Goal: Task Accomplishment & Management: Manage account settings

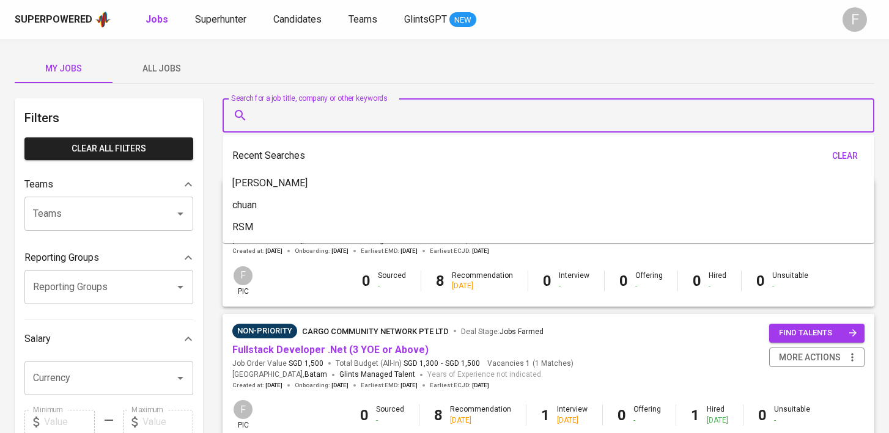
click at [396, 116] on input "Search for a job title, company or other keywords" at bounding box center [551, 115] width 598 height 23
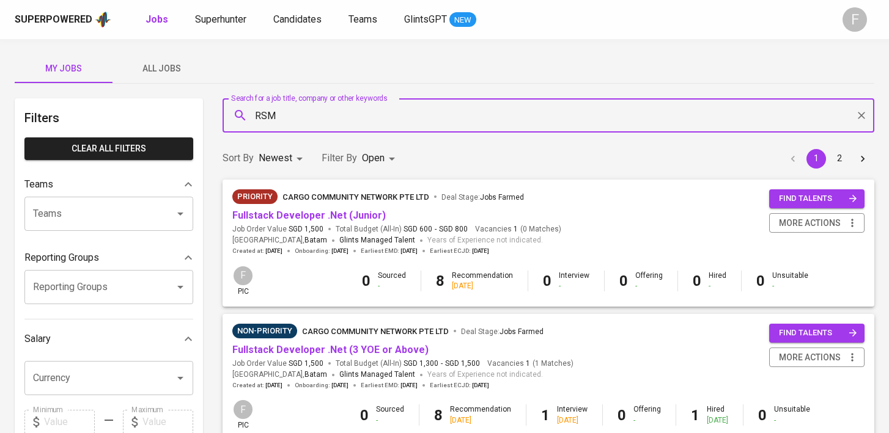
type input "RSM"
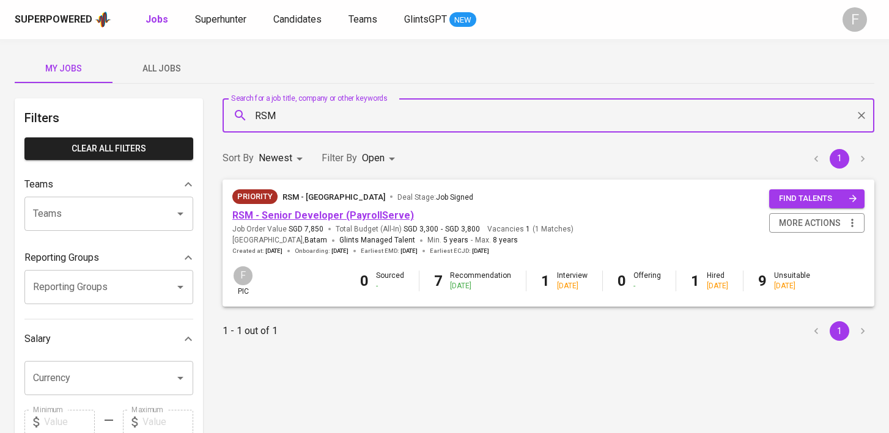
click at [336, 210] on link "RSM - Senior Developer (PayrollServe)" at bounding box center [323, 216] width 182 height 12
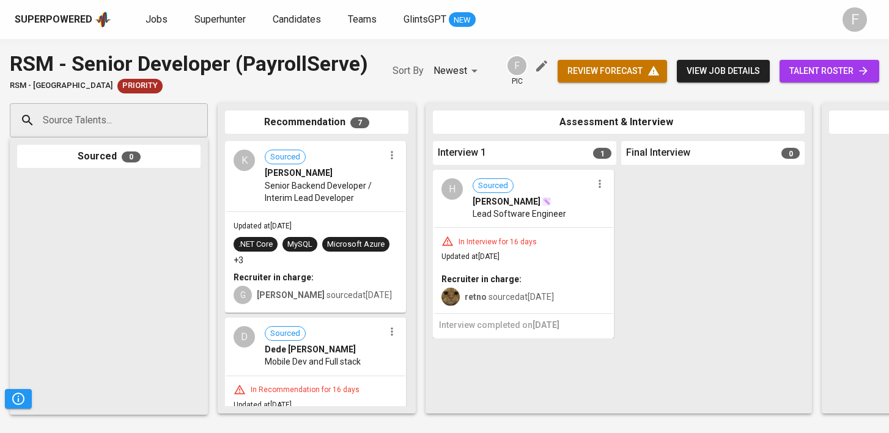
click at [814, 73] on span "talent roster" at bounding box center [829, 71] width 80 height 15
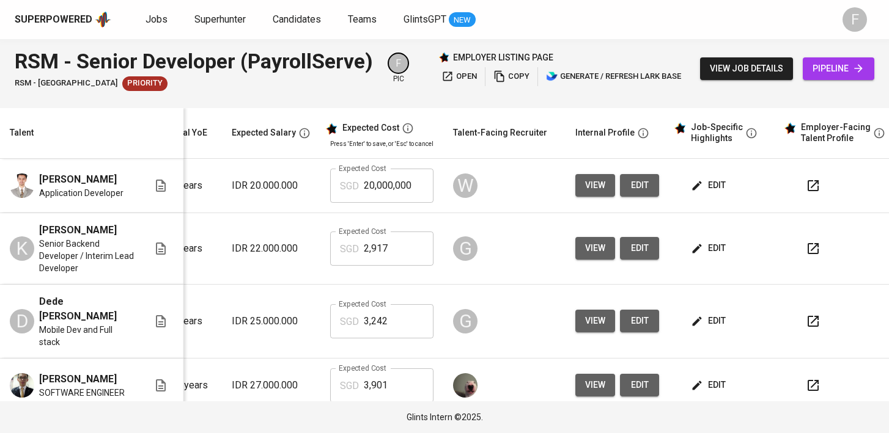
scroll to position [0, 176]
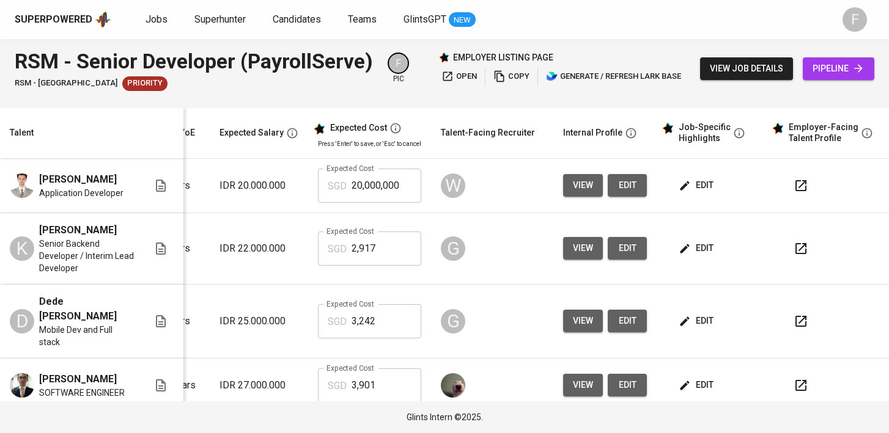
click at [793, 186] on icon "button" at bounding box center [800, 186] width 15 height 15
click at [0, 0] on div "Superpowered Jobs Superhunter Candidates Teams GlintsGPT NEW F RSM - Senior Dev…" at bounding box center [444, 216] width 889 height 433
click at [154, 21] on span "Jobs" at bounding box center [156, 19] width 22 height 12
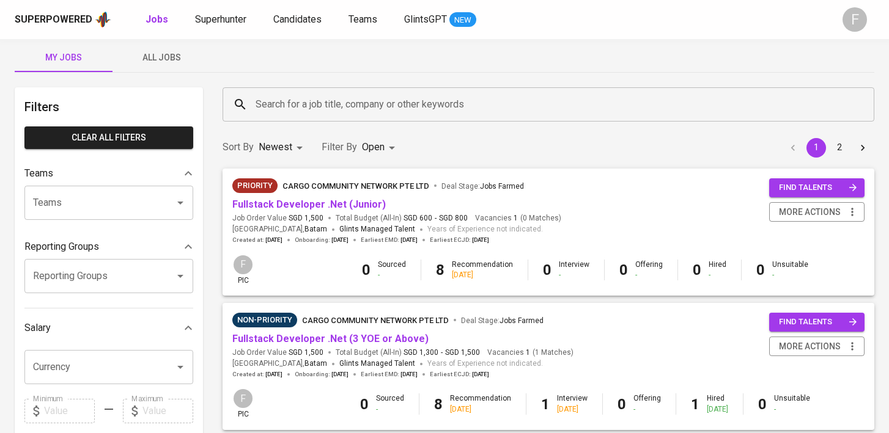
scroll to position [12, 0]
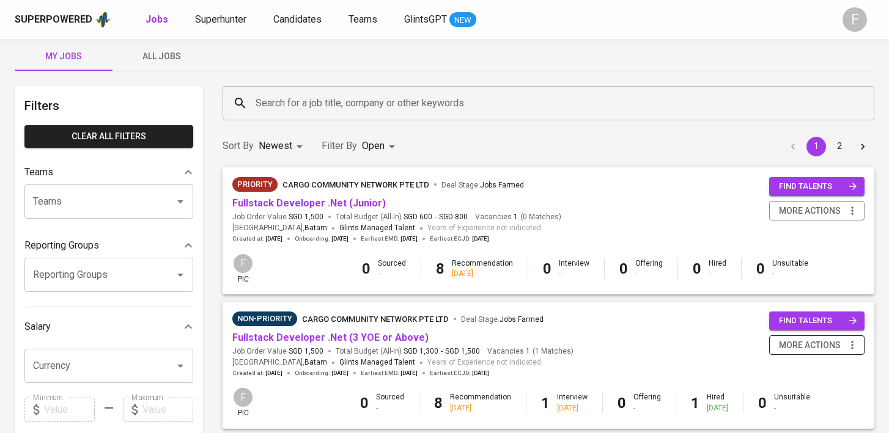
click at [817, 341] on span "more actions" at bounding box center [810, 345] width 62 height 15
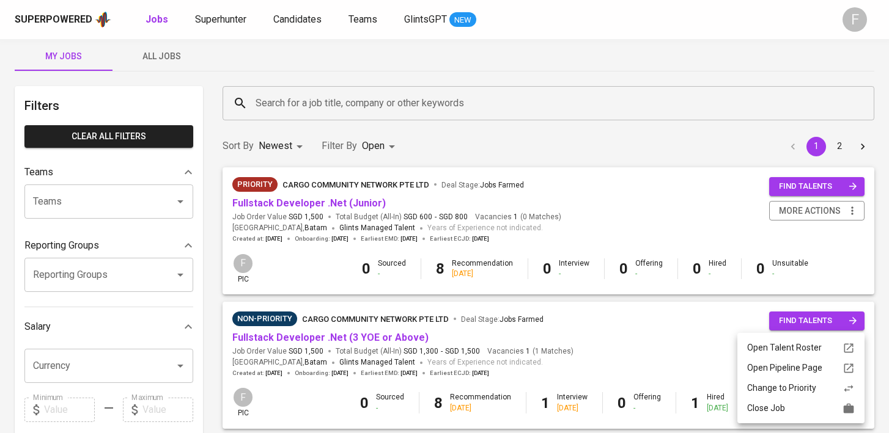
click at [792, 413] on div "Close Job" at bounding box center [801, 408] width 108 height 13
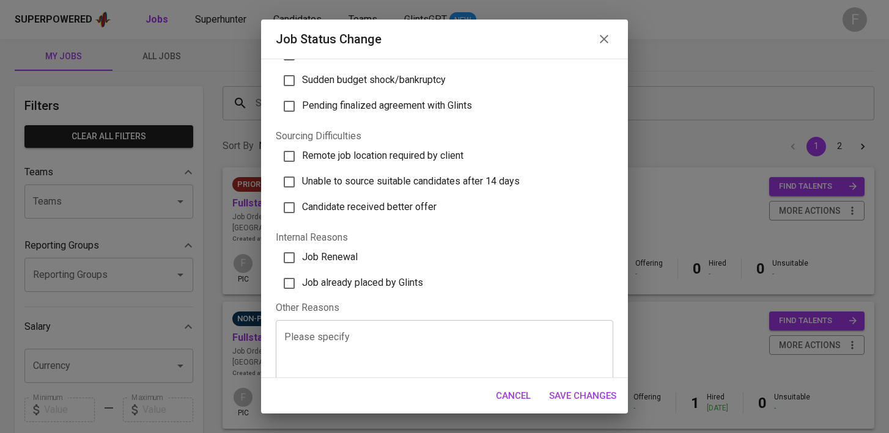
scroll to position [377, 0]
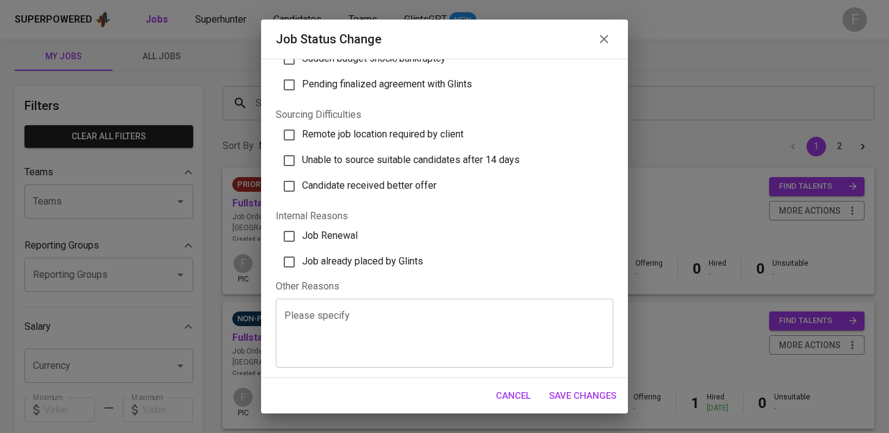
click at [367, 253] on label "Job already placed by Glints" at bounding box center [438, 262] width 329 height 26
click at [302, 253] on input "Job already placed by Glints" at bounding box center [289, 262] width 26 height 26
checkbox input "true"
click at [570, 399] on span "Save Changes" at bounding box center [582, 396] width 67 height 16
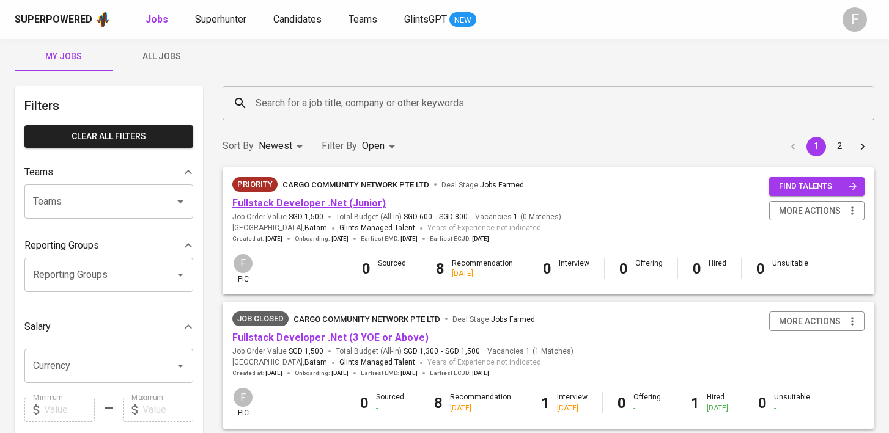
click at [351, 207] on link "Fullstack Developer .Net (Junior)" at bounding box center [308, 203] width 153 height 12
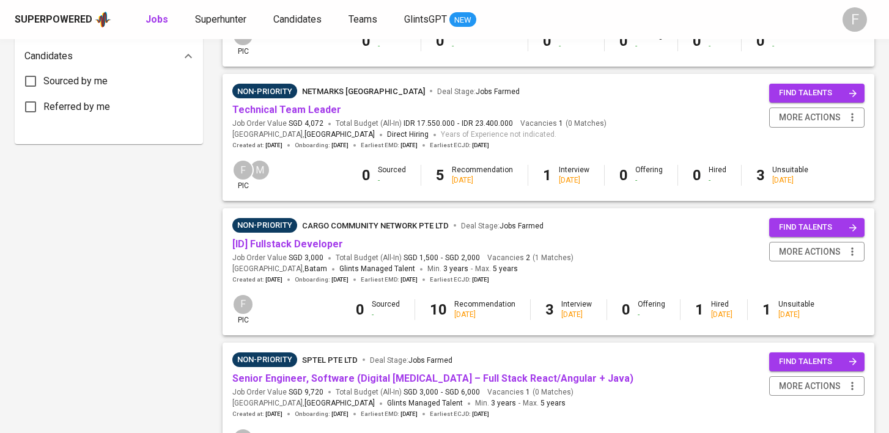
scroll to position [647, 0]
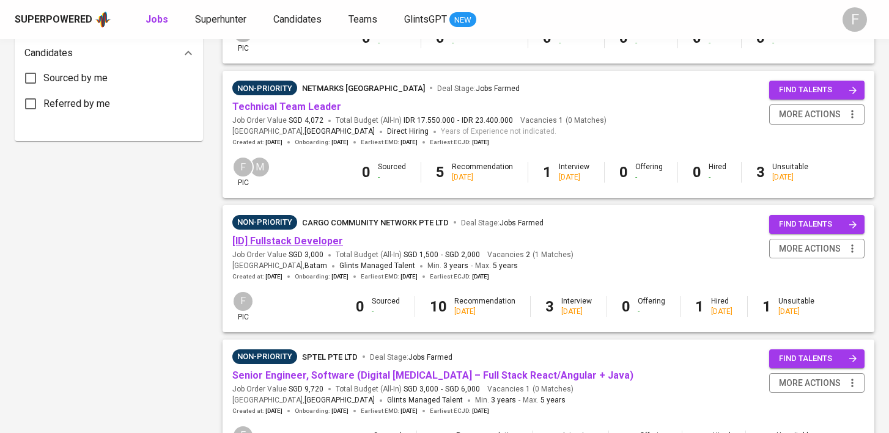
click at [279, 246] on link "[ID] Fullstack Developer" at bounding box center [287, 241] width 111 height 12
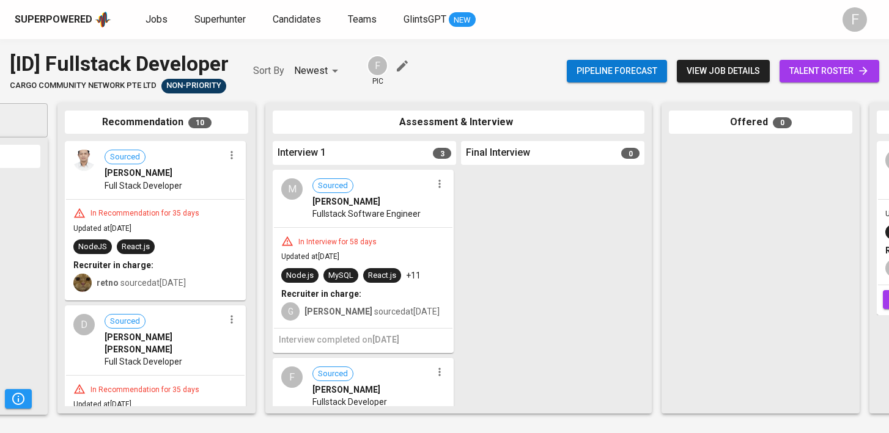
scroll to position [0, 169]
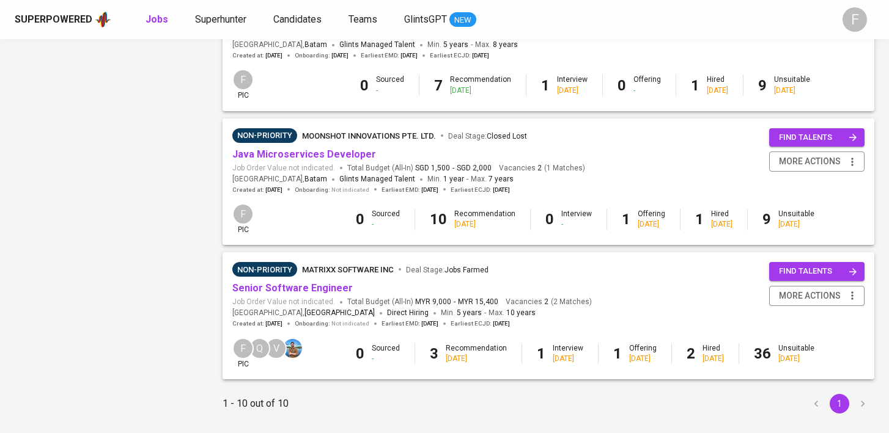
scroll to position [1142, 0]
